Goal: Information Seeking & Learning: Compare options

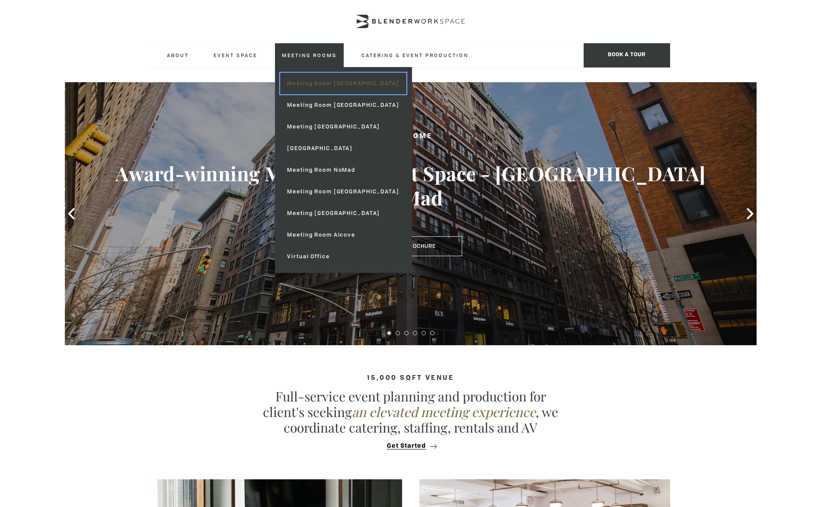
click at [337, 83] on link "Meeting Room [GEOGRAPHIC_DATA]" at bounding box center [343, 84] width 126 height 22
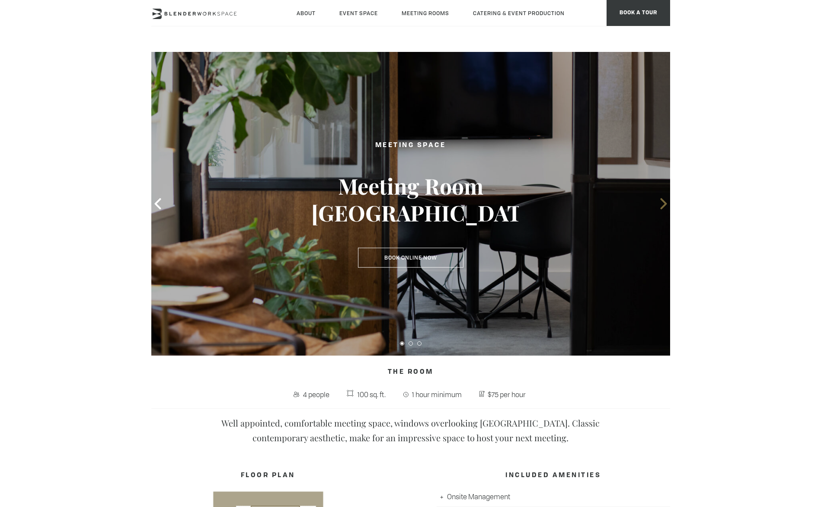
click at [663, 201] on icon at bounding box center [663, 203] width 6 height 11
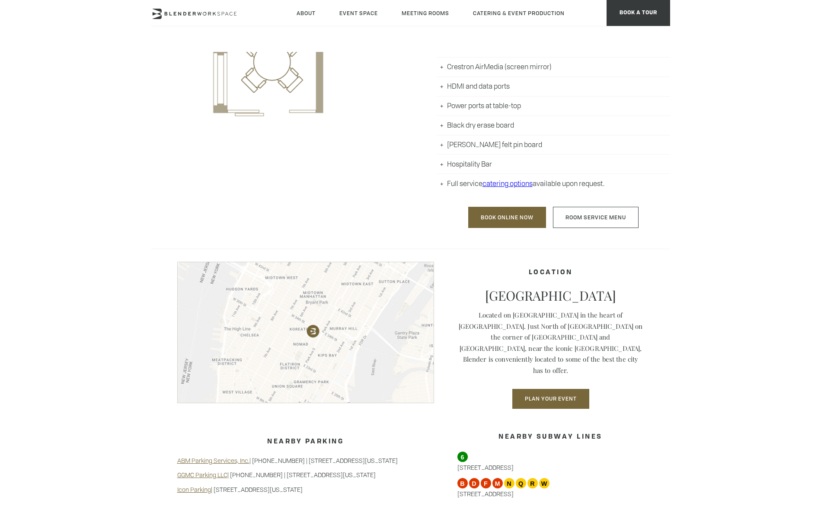
scroll to position [562, 0]
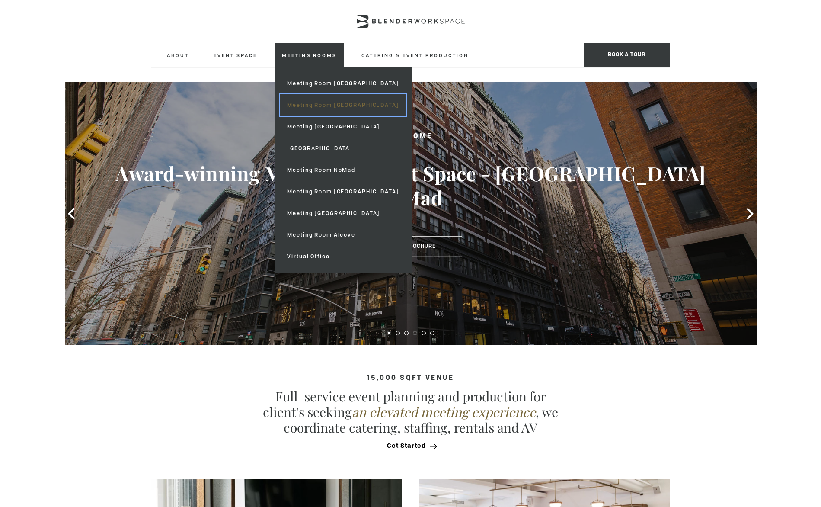
click at [305, 102] on link "Meeting Room [GEOGRAPHIC_DATA]" at bounding box center [343, 105] width 126 height 22
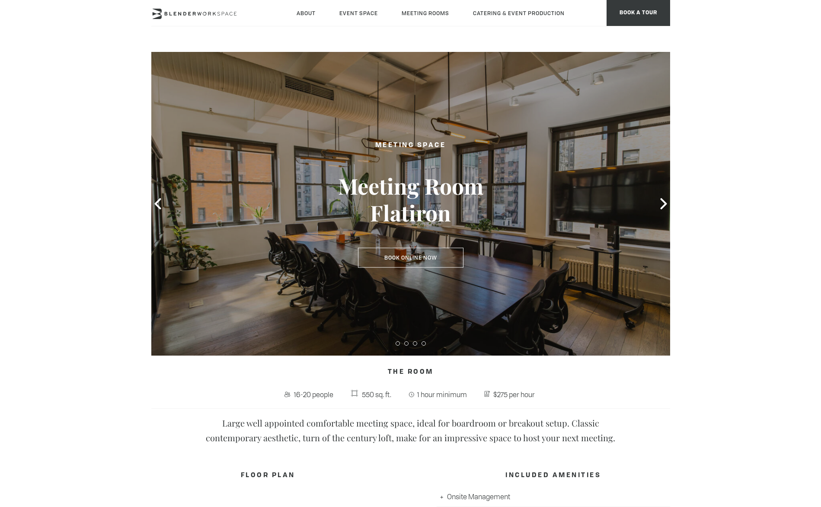
type div "2025-10-13"
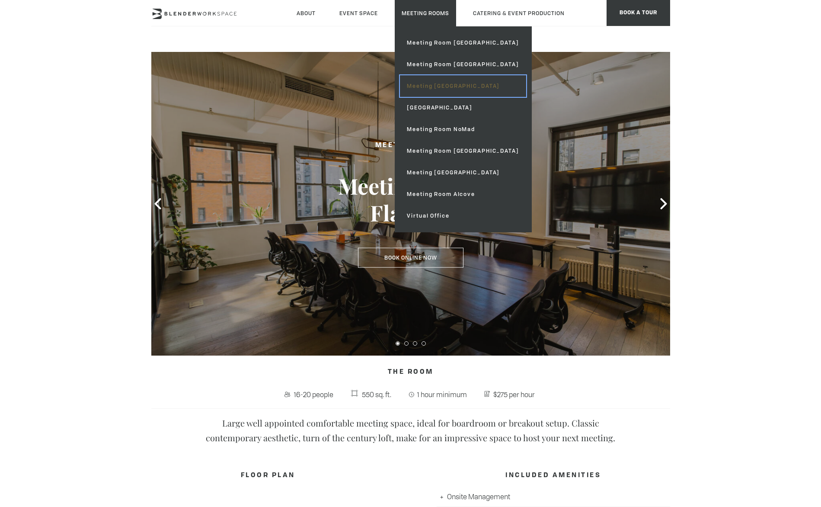
click at [421, 79] on link "Meeting [GEOGRAPHIC_DATA]" at bounding box center [463, 86] width 126 height 22
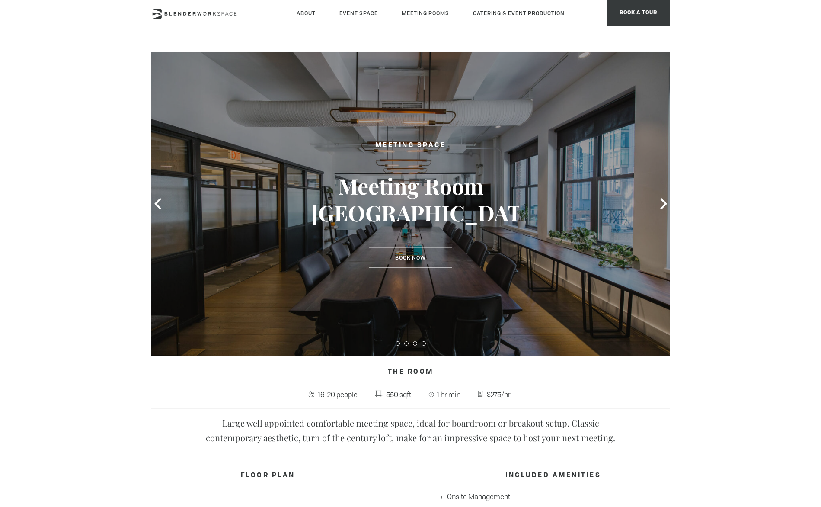
type div "[DATE]"
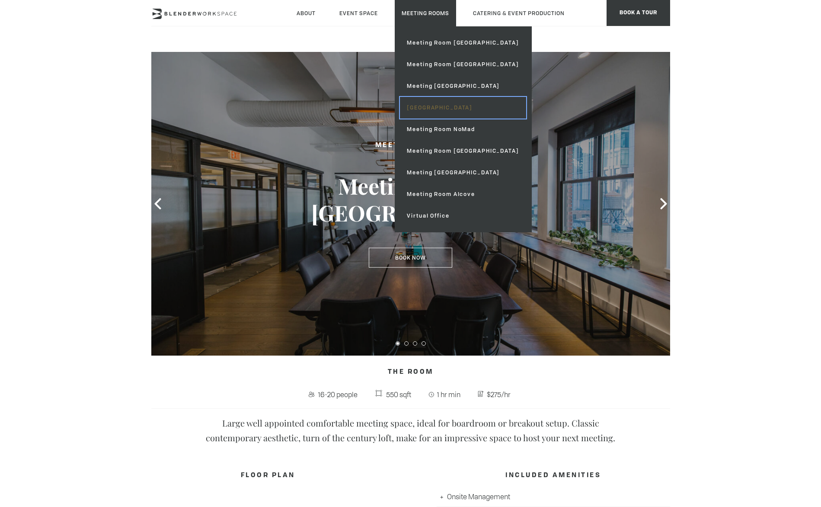
click at [433, 102] on link "[GEOGRAPHIC_DATA]" at bounding box center [463, 108] width 126 height 22
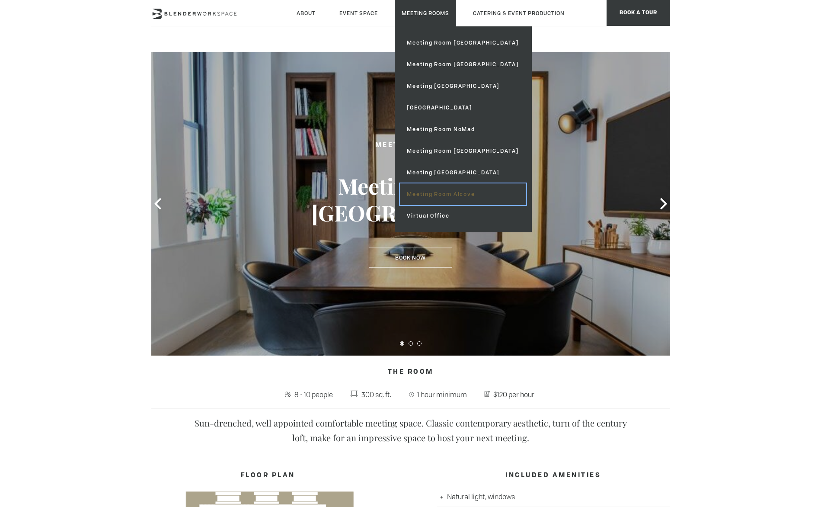
click at [412, 193] on link "Meeting Room Alcove" at bounding box center [463, 194] width 126 height 22
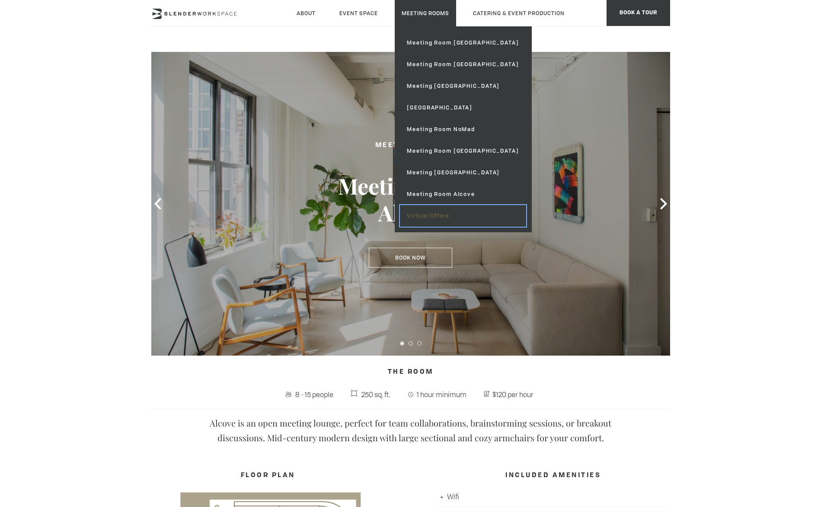
click at [431, 210] on link "Virtual Office" at bounding box center [463, 216] width 126 height 22
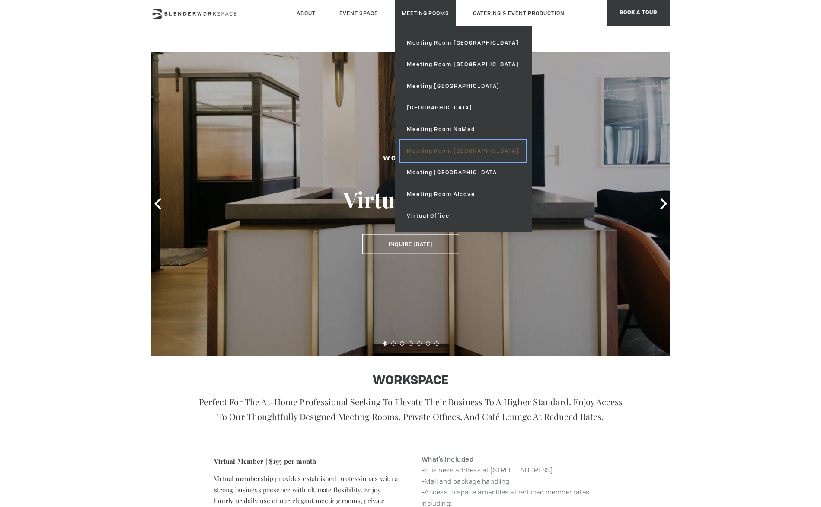
click at [443, 150] on link "Meeting Room [GEOGRAPHIC_DATA]" at bounding box center [463, 151] width 126 height 22
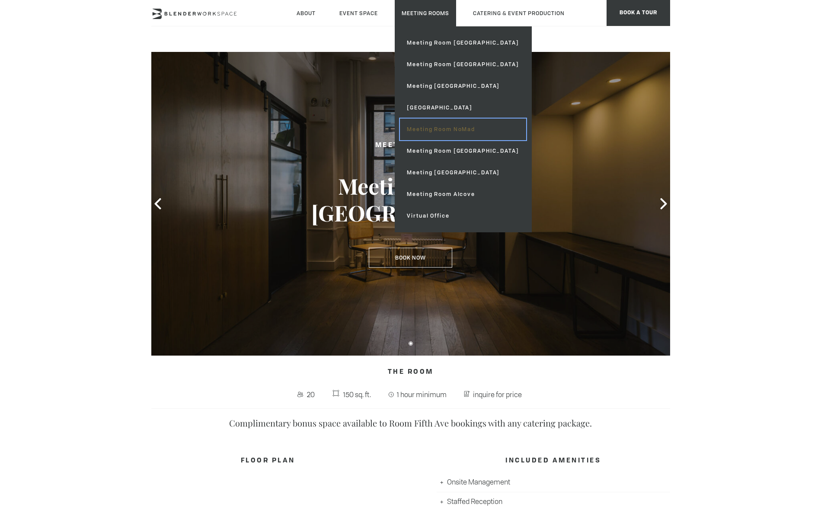
click at [422, 126] on link "Meeting Room NoMad" at bounding box center [463, 129] width 126 height 22
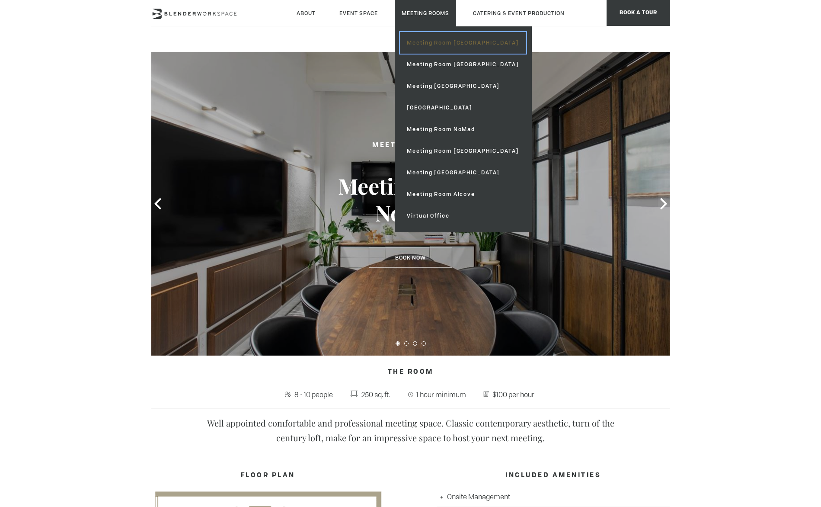
click at [428, 47] on link "Meeting Room [GEOGRAPHIC_DATA]" at bounding box center [463, 43] width 126 height 22
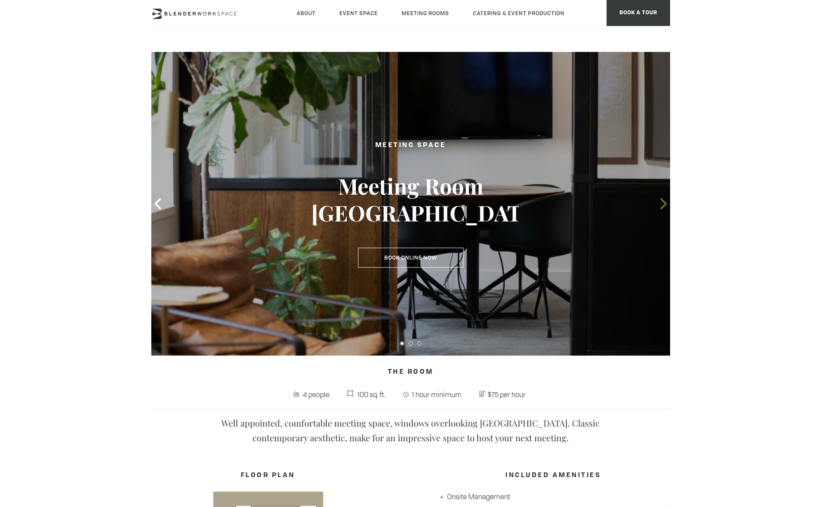
click at [665, 199] on icon at bounding box center [663, 203] width 11 height 11
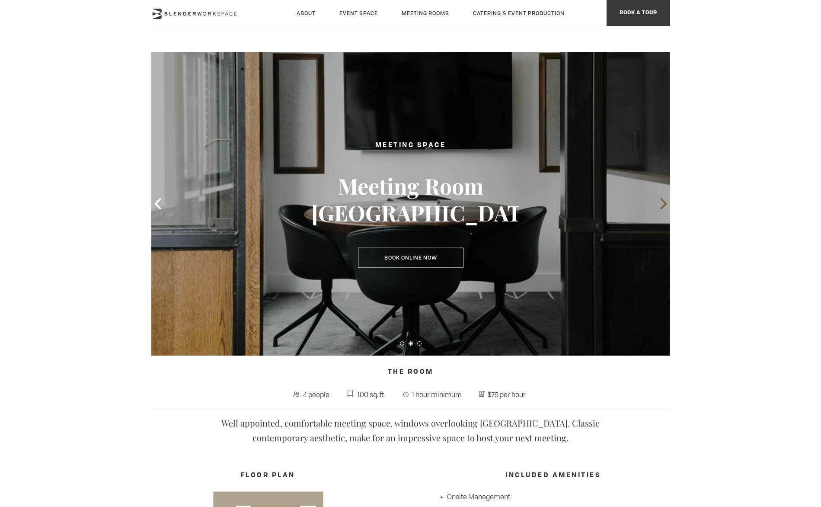
click at [666, 200] on icon at bounding box center [663, 203] width 11 height 11
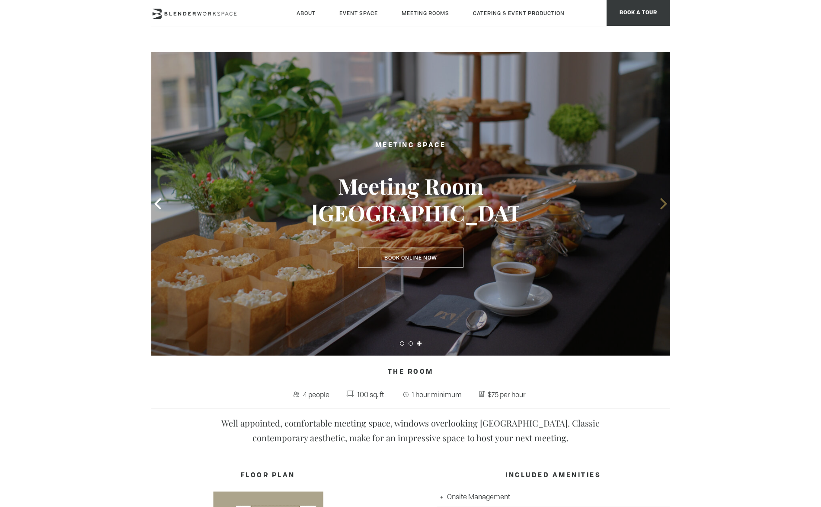
click at [666, 201] on icon at bounding box center [663, 203] width 11 height 11
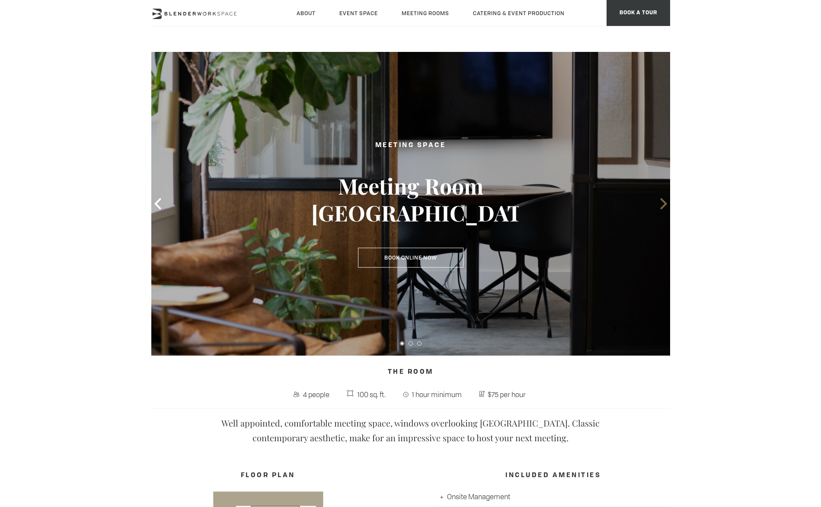
click at [666, 201] on icon at bounding box center [663, 203] width 11 height 11
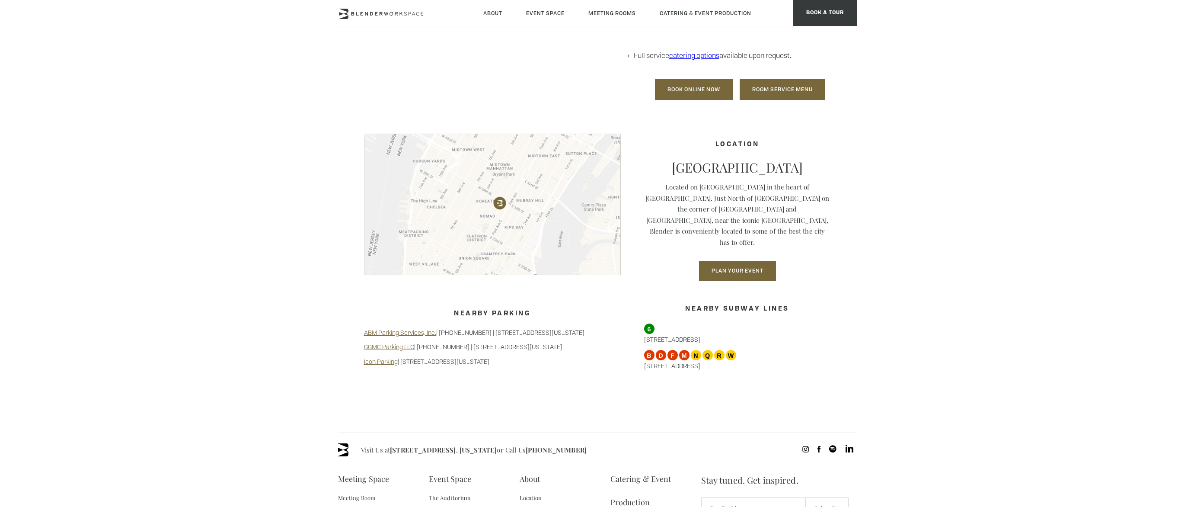
scroll to position [649, 0]
